Goal: Contribute content

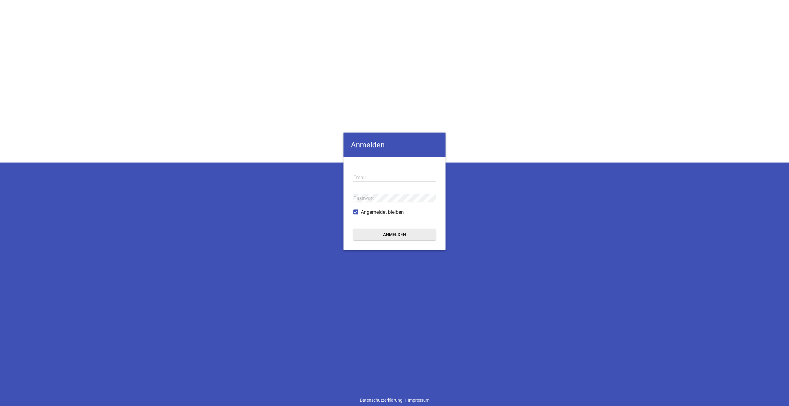
type input "[EMAIL_ADDRESS][DOMAIN_NAME]"
click at [404, 235] on button "Anmelden" at bounding box center [394, 234] width 82 height 11
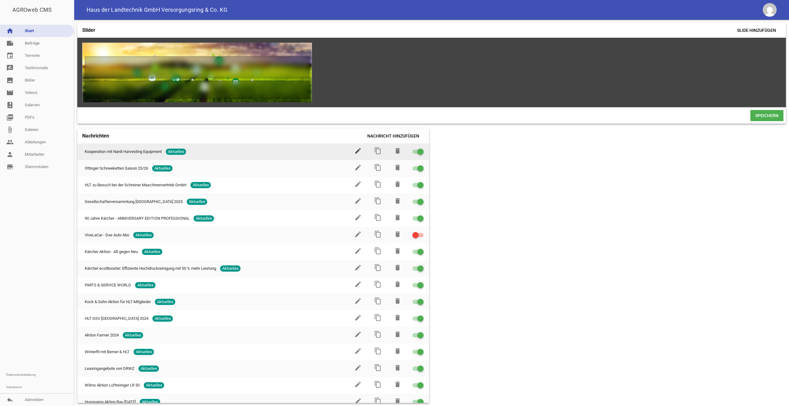
click at [355, 154] on icon "edit" at bounding box center [357, 150] width 7 height 7
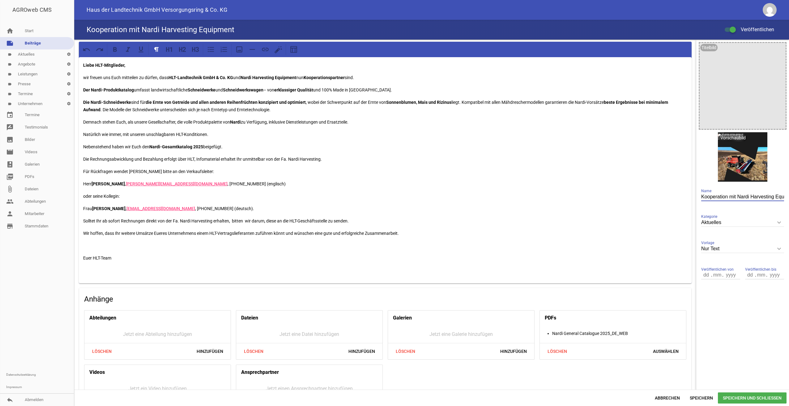
scroll to position [0, 15]
drag, startPoint x: 747, startPoint y: 196, endPoint x: 786, endPoint y: 196, distance: 39.2
click at [786, 196] on div "Liebe HLT-Mitglieder, wir freuen uns Euch mitteilen zu dürfen, dass HLT-Landtec…" at bounding box center [431, 215] width 714 height 350
type input "Kooperation mit [PERSON_NAME] S.r.l."
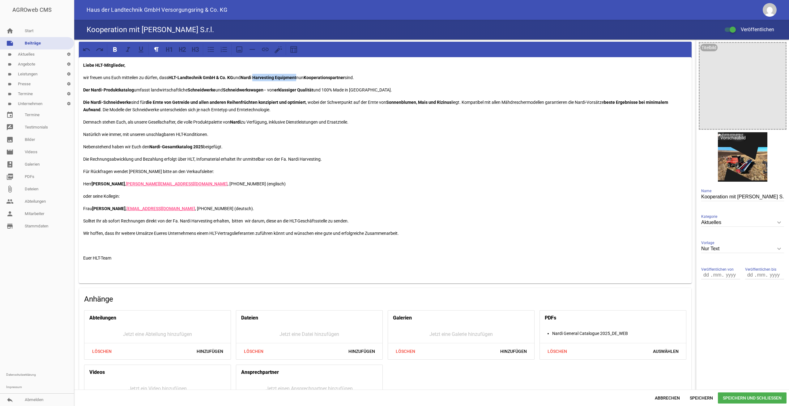
drag, startPoint x: 256, startPoint y: 77, endPoint x: 298, endPoint y: 80, distance: 42.7
click at [298, 80] on p "wir freuen uns Euch mitteilen zu dürfen, dass HLT-Landtechnik GmbH & Co. KG und…" at bounding box center [385, 77] width 604 height 7
click at [199, 222] on p "Solltet Ihr ab sofort Rechnungen direkt von der Fa. Nardi Harvesting erhalten, …" at bounding box center [385, 220] width 604 height 7
click at [749, 396] on span "Speichern und Schließen" at bounding box center [751, 397] width 69 height 11
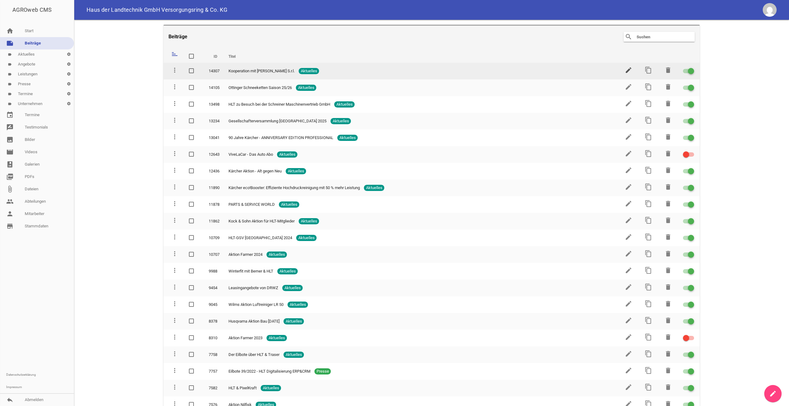
click at [625, 67] on icon "edit" at bounding box center [627, 69] width 7 height 7
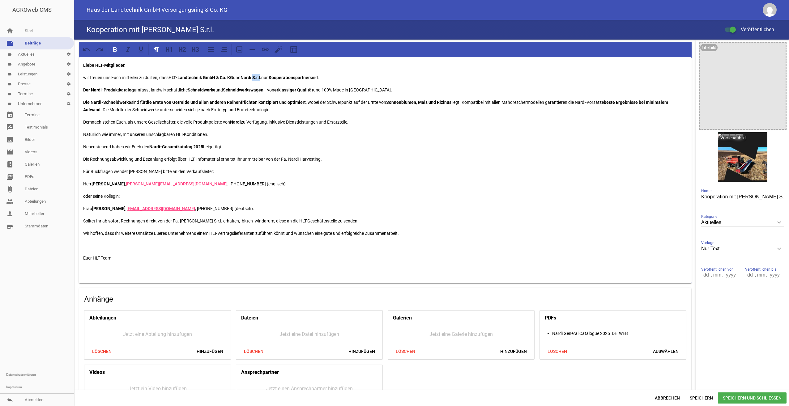
drag, startPoint x: 255, startPoint y: 77, endPoint x: 263, endPoint y: 77, distance: 7.4
click at [261, 77] on strong "Nardi S.r.l." at bounding box center [250, 77] width 21 height 5
drag, startPoint x: 747, startPoint y: 196, endPoint x: 758, endPoint y: 196, distance: 10.8
click at [758, 196] on input "Kooperation mit [PERSON_NAME] S.r.l." at bounding box center [742, 197] width 83 height 8
type input "Kooperation mit [PERSON_NAME]"
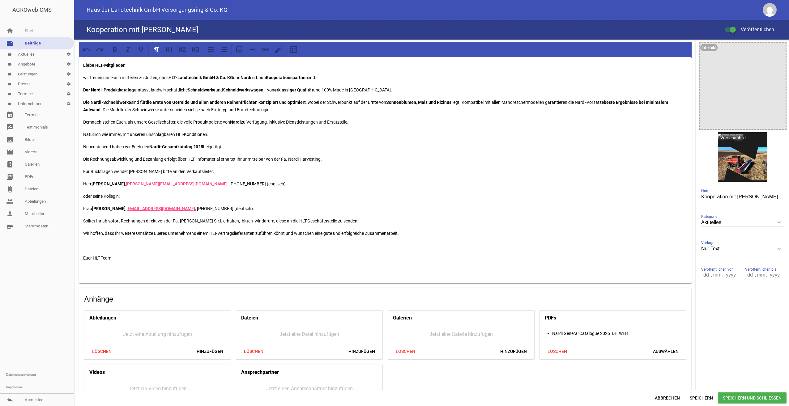
click at [194, 221] on p "Solltet Ihr ab sofort Rechnungen direkt von der Fa. [PERSON_NAME] S.r.l. erhalt…" at bounding box center [385, 220] width 604 height 7
drag, startPoint x: 192, startPoint y: 221, endPoint x: 200, endPoint y: 221, distance: 8.7
click at [200, 221] on p "Solltet Ihr ab sofort Rechnungen direkt von der Fa. [PERSON_NAME] S.r.l. erhalt…" at bounding box center [385, 220] width 604 height 7
click at [379, 221] on p "Solltet Ihr ab sofort Rechnungen direkt von der Fa. Nardi srl erhalten, bitten …" at bounding box center [385, 220] width 604 height 7
click at [760, 398] on span "Speichern und Schließen" at bounding box center [751, 397] width 69 height 11
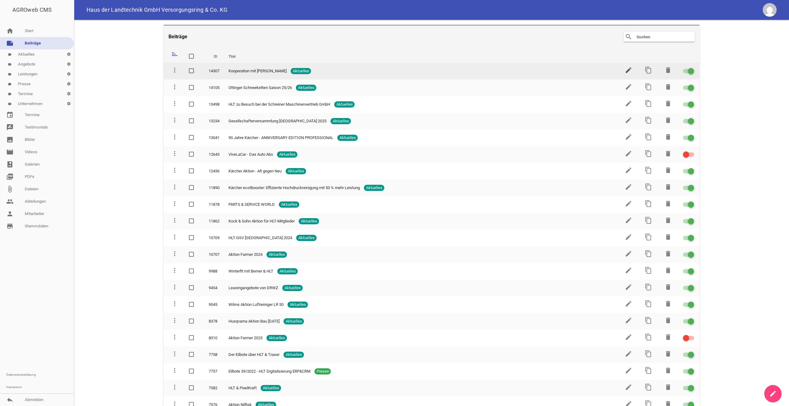
click at [625, 69] on icon "edit" at bounding box center [627, 69] width 7 height 7
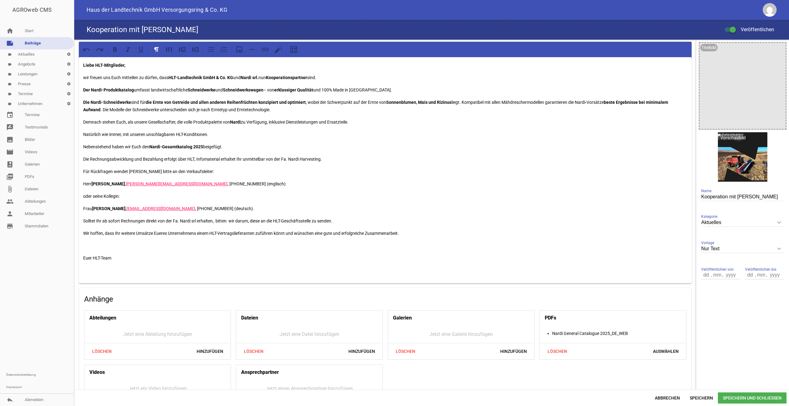
click at [258, 77] on strong "Nardi srl." at bounding box center [249, 77] width 18 height 5
click at [750, 395] on span "Speichern und Schließen" at bounding box center [751, 397] width 69 height 11
